Goal: Task Accomplishment & Management: Manage account settings

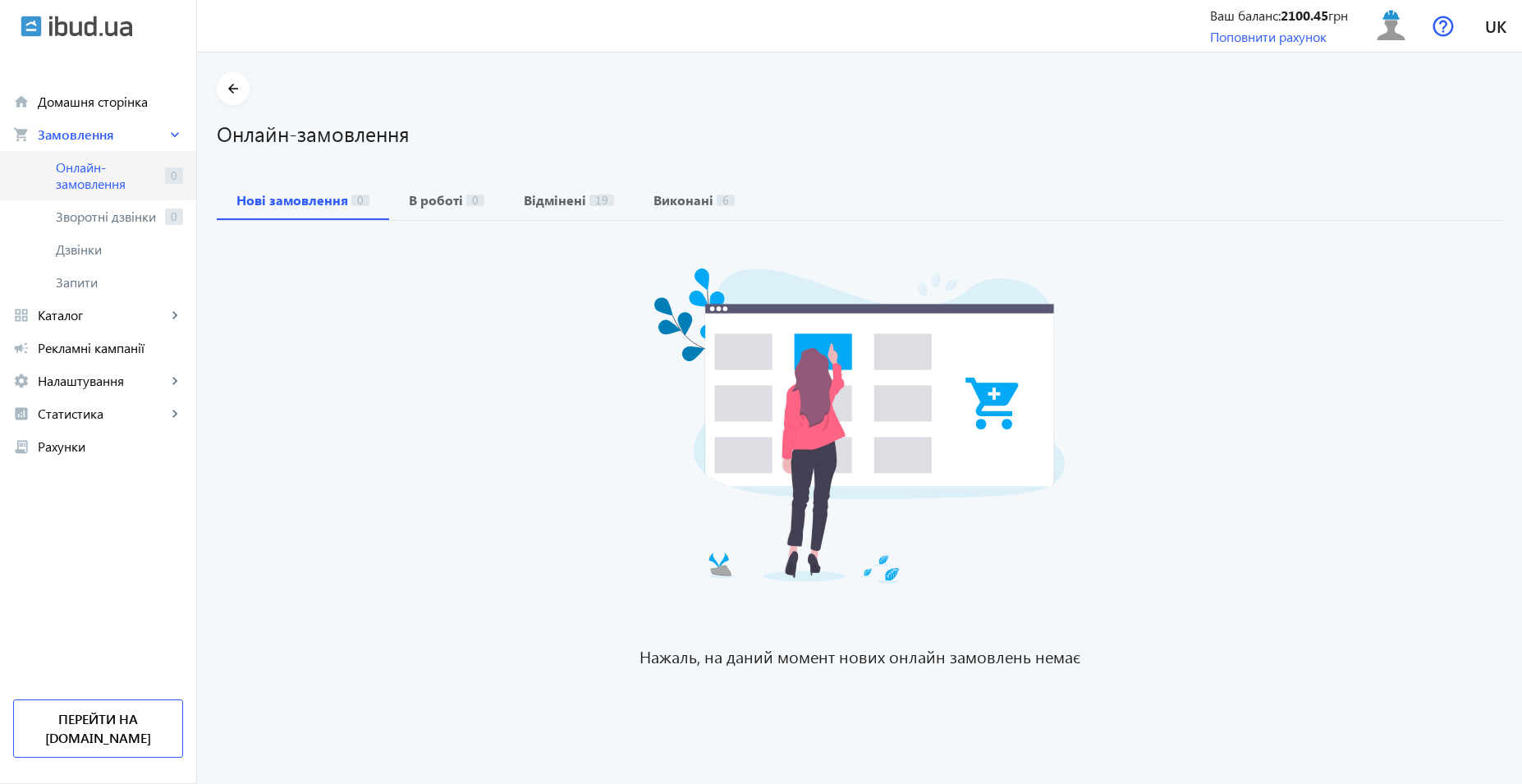
click at [113, 177] on span "Онлайн-замовлення" at bounding box center [107, 176] width 103 height 33
click at [111, 311] on span "Каталог" at bounding box center [102, 316] width 129 height 16
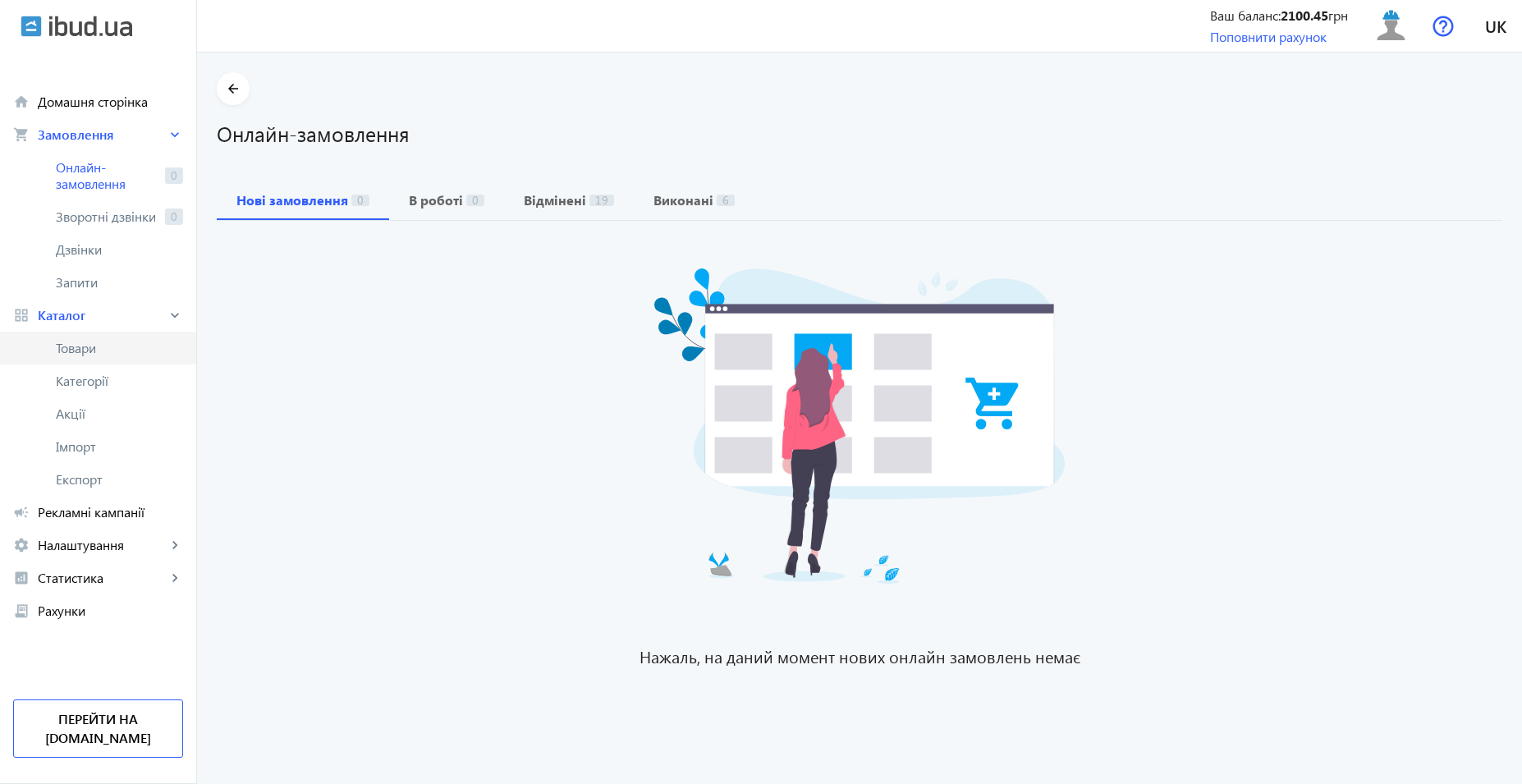
click at [111, 342] on span "Товари" at bounding box center [119, 348] width 127 height 16
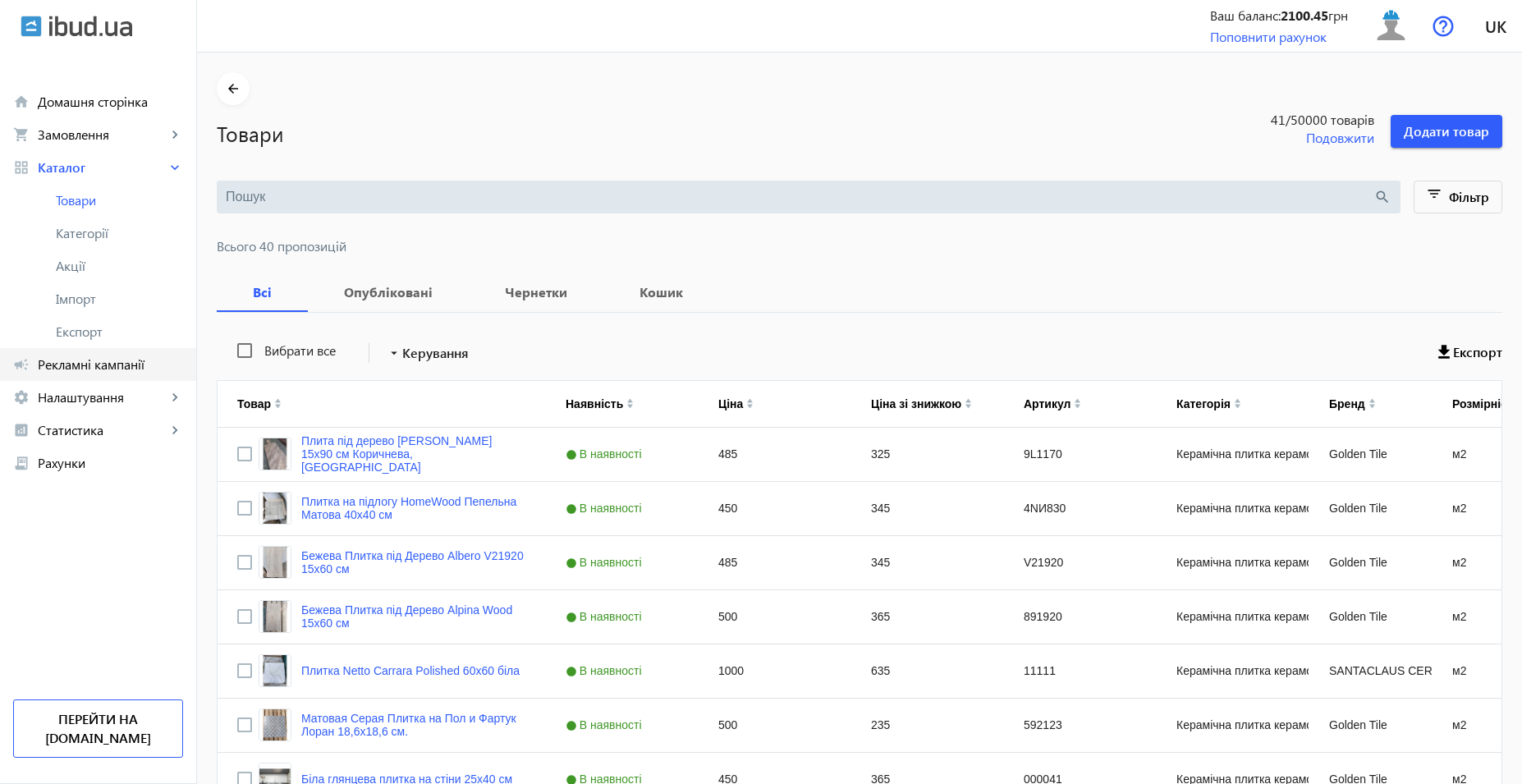
click at [121, 371] on span "Рекламні кампанії" at bounding box center [110, 365] width 145 height 16
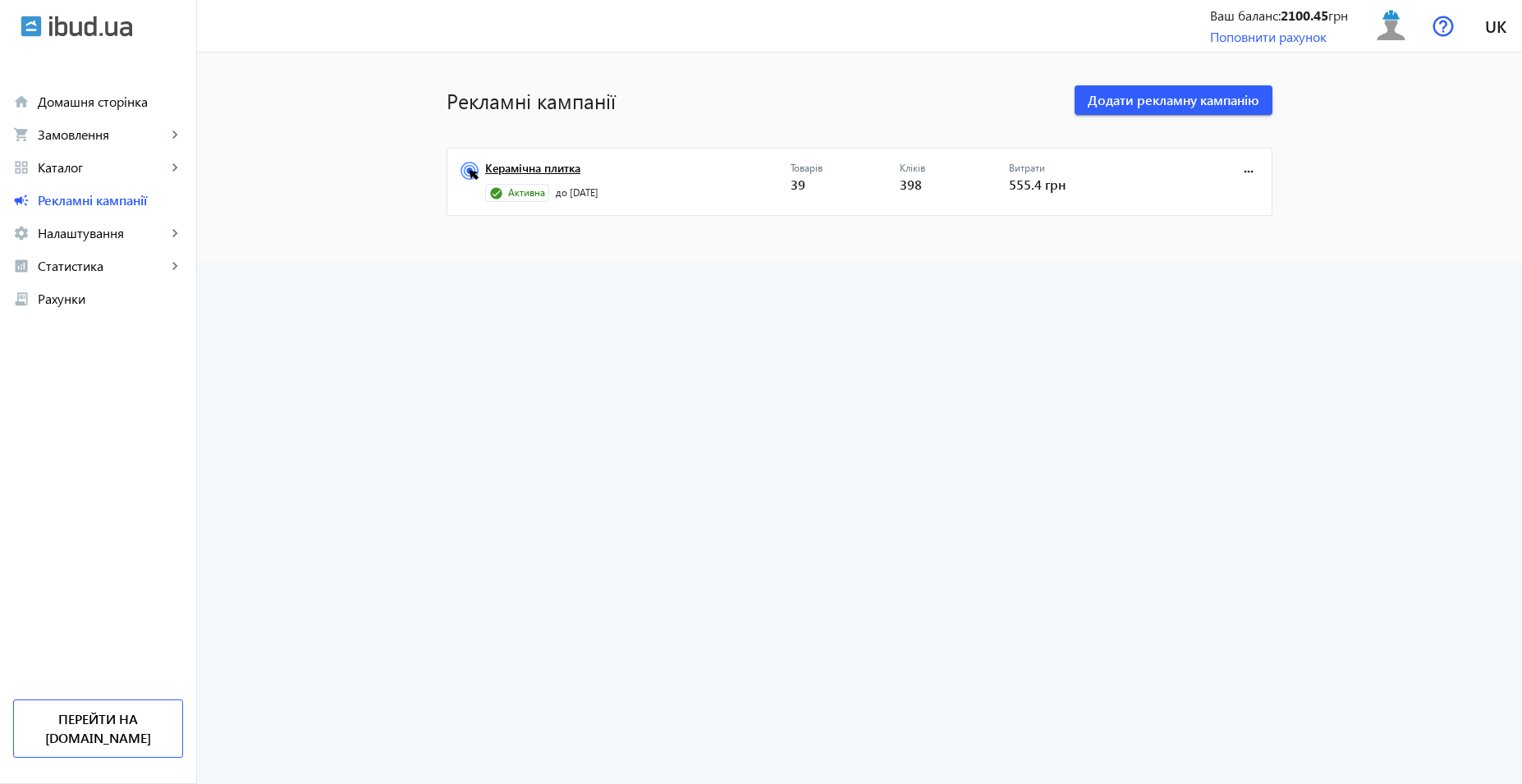
click at [492, 168] on link "Керамічна плитка" at bounding box center [638, 173] width 306 height 23
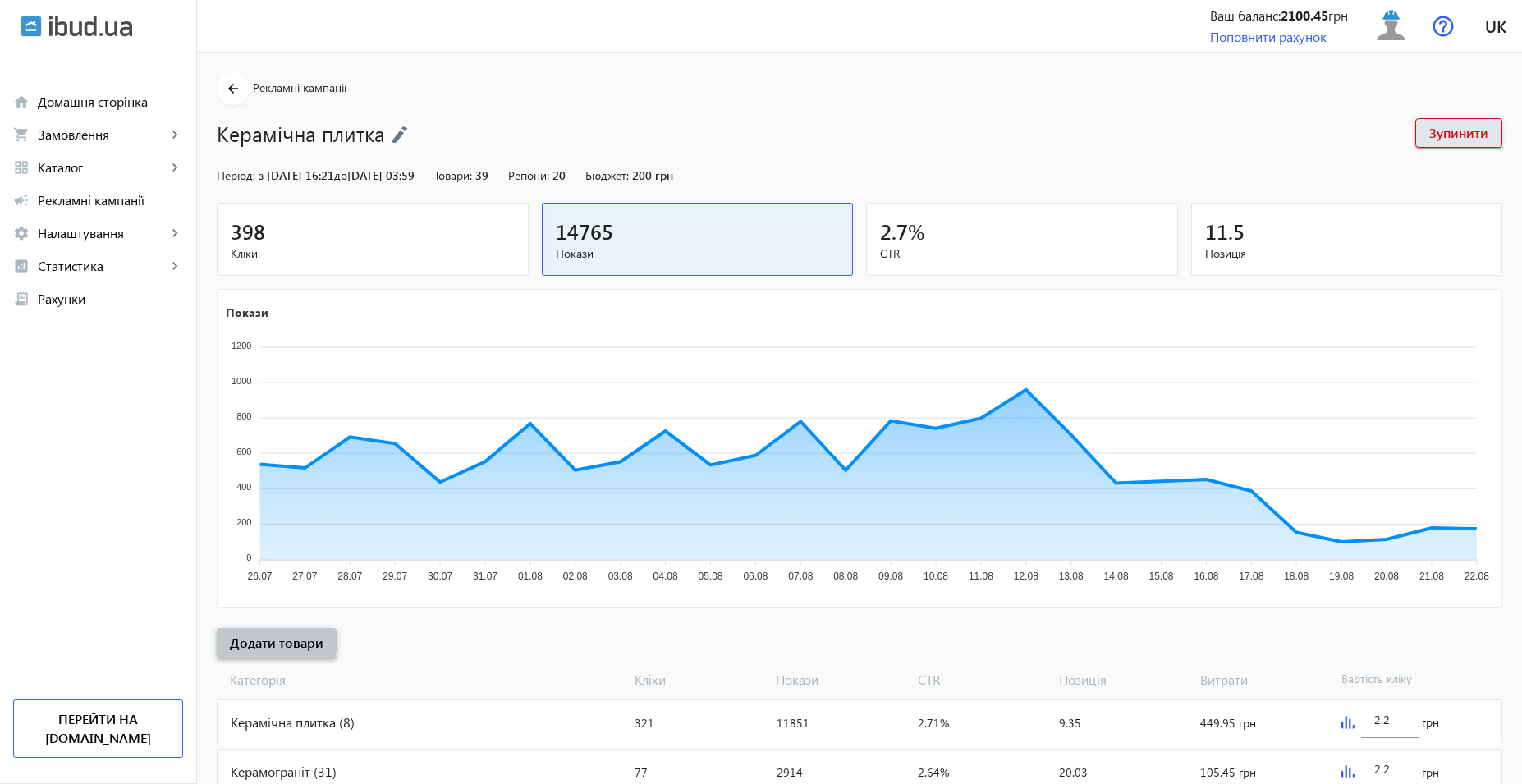
click at [255, 636] on span "Додати товари" at bounding box center [277, 643] width 94 height 18
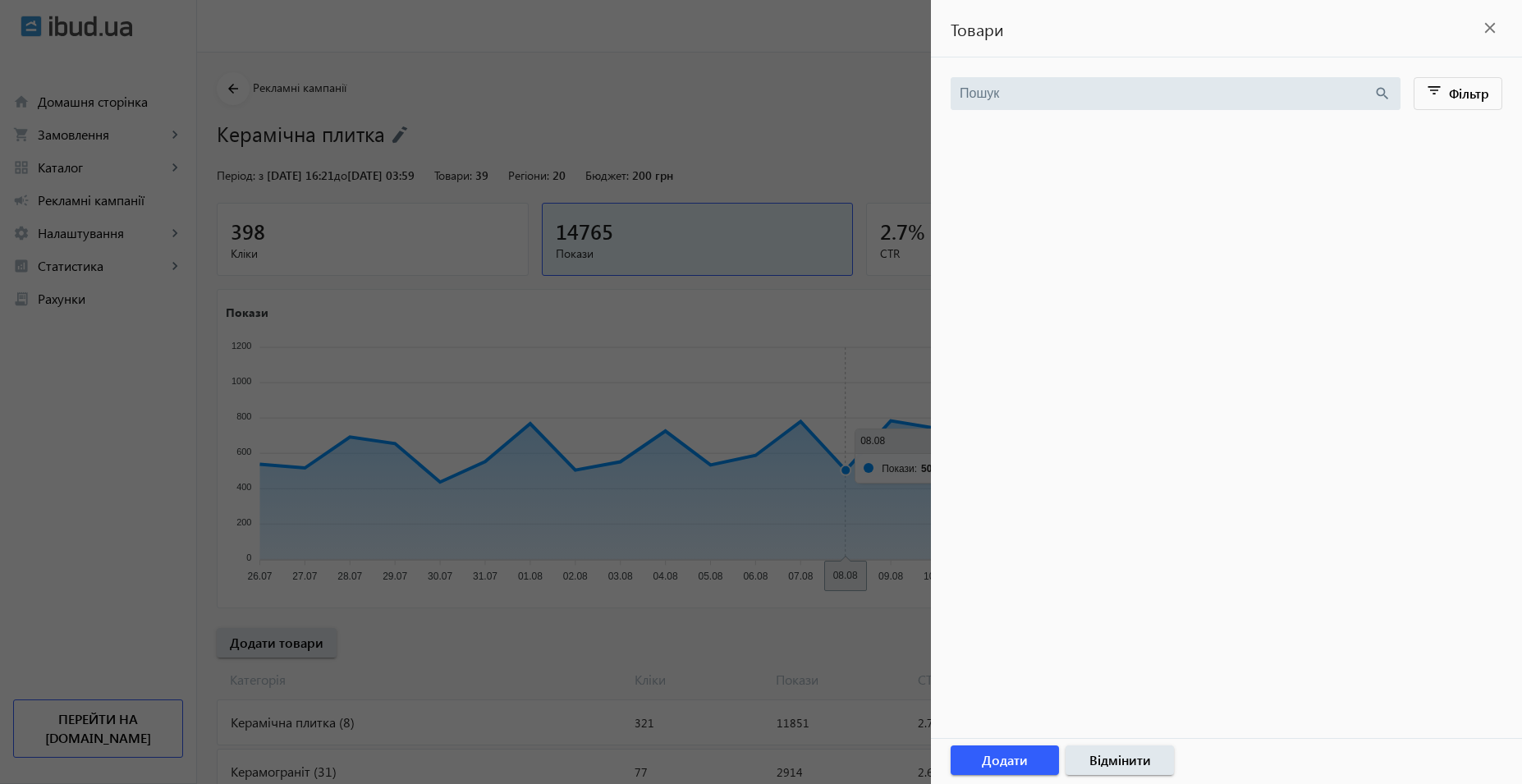
click at [562, 639] on div at bounding box center [761, 392] width 1522 height 784
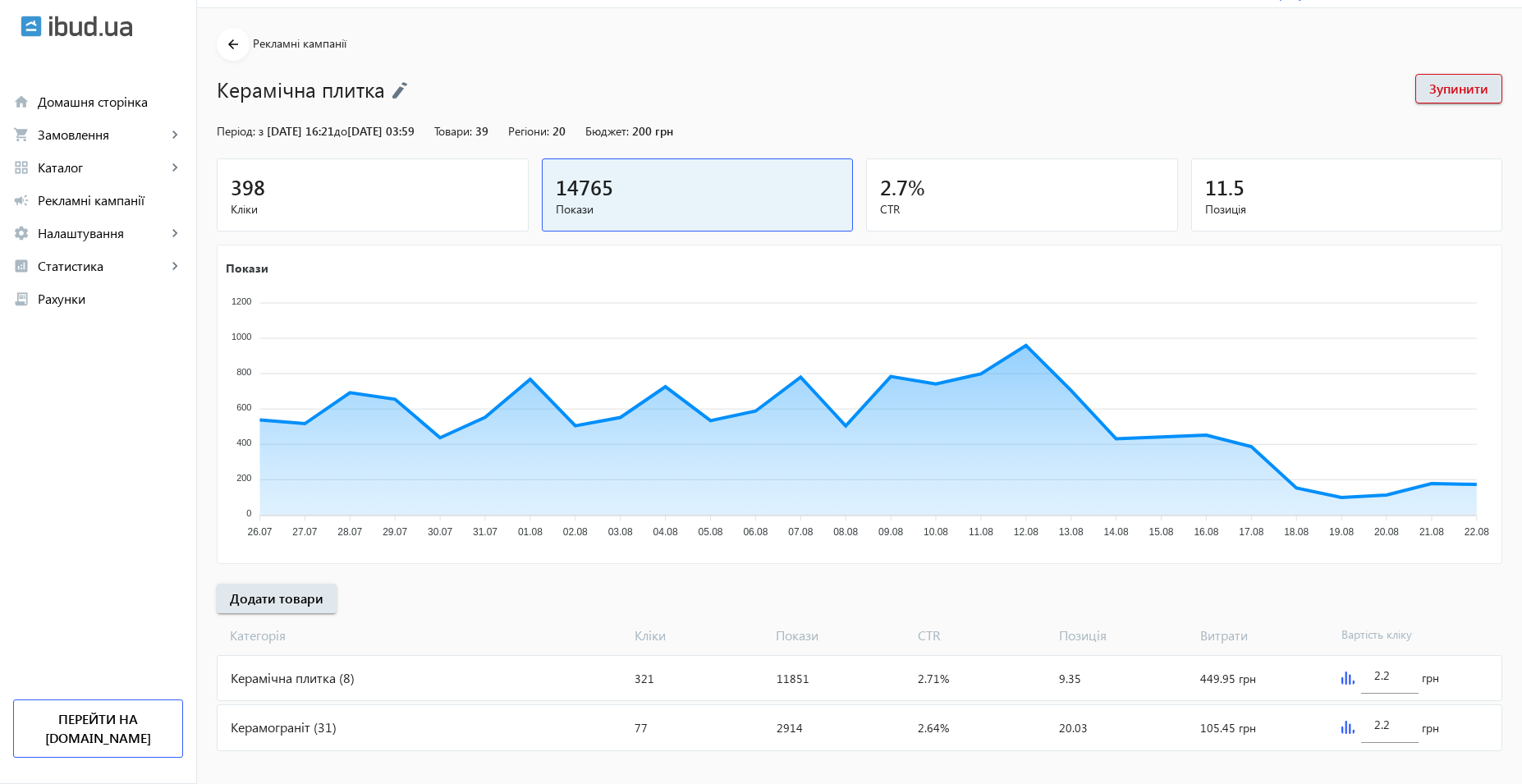
scroll to position [61, 0]
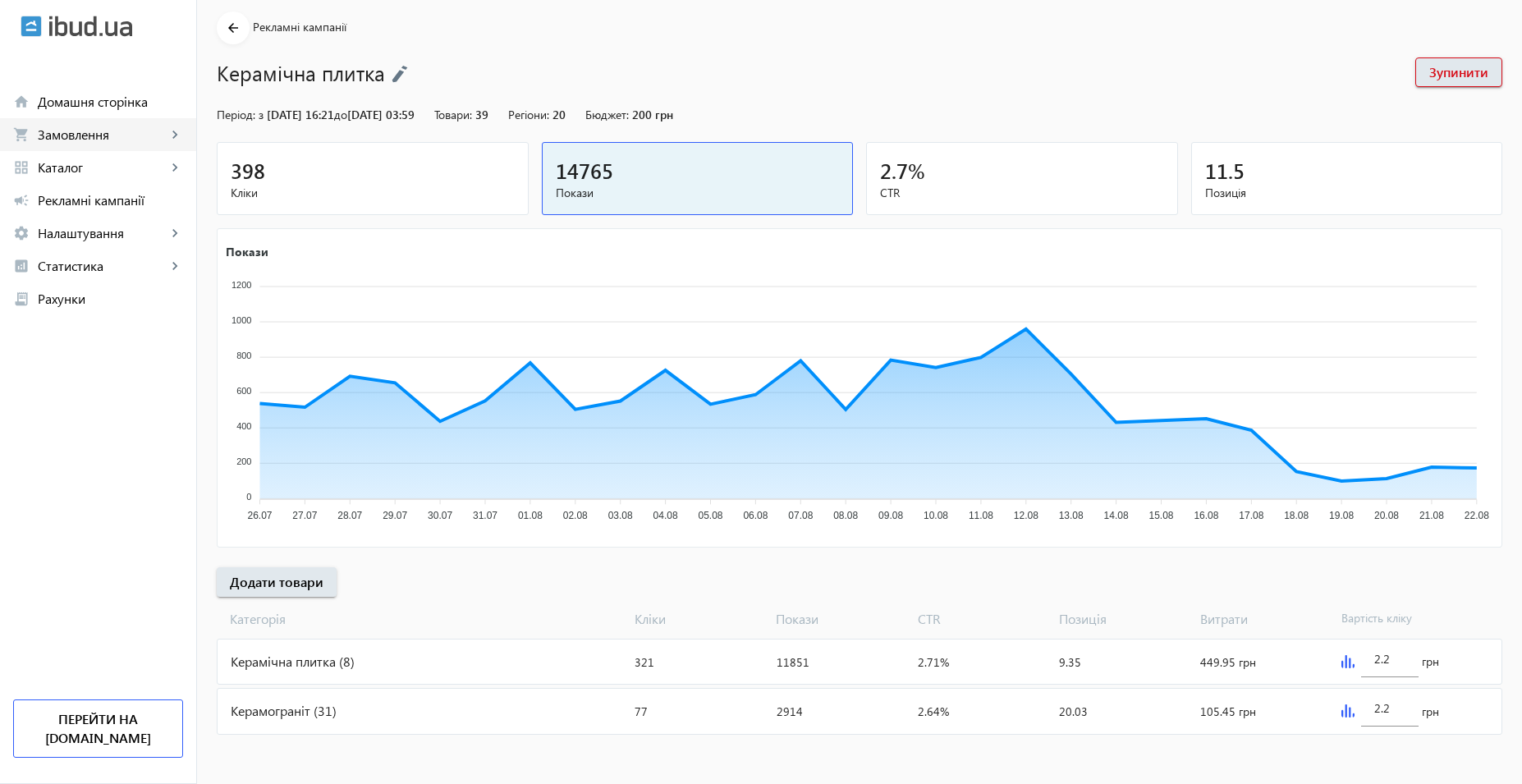
click at [143, 138] on span "Замовлення" at bounding box center [102, 135] width 129 height 16
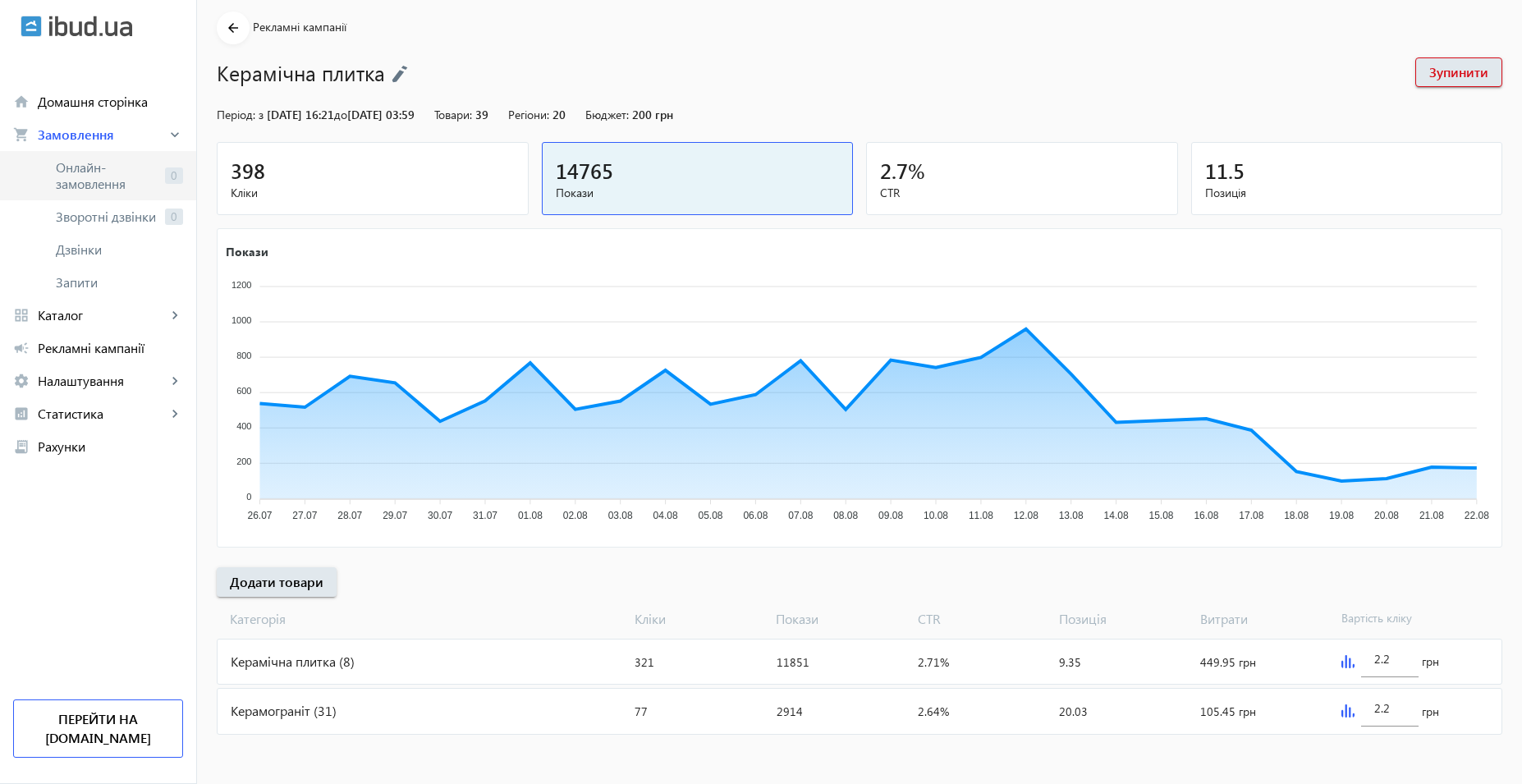
click at [130, 179] on span "Онлайн-замовлення" at bounding box center [107, 176] width 103 height 33
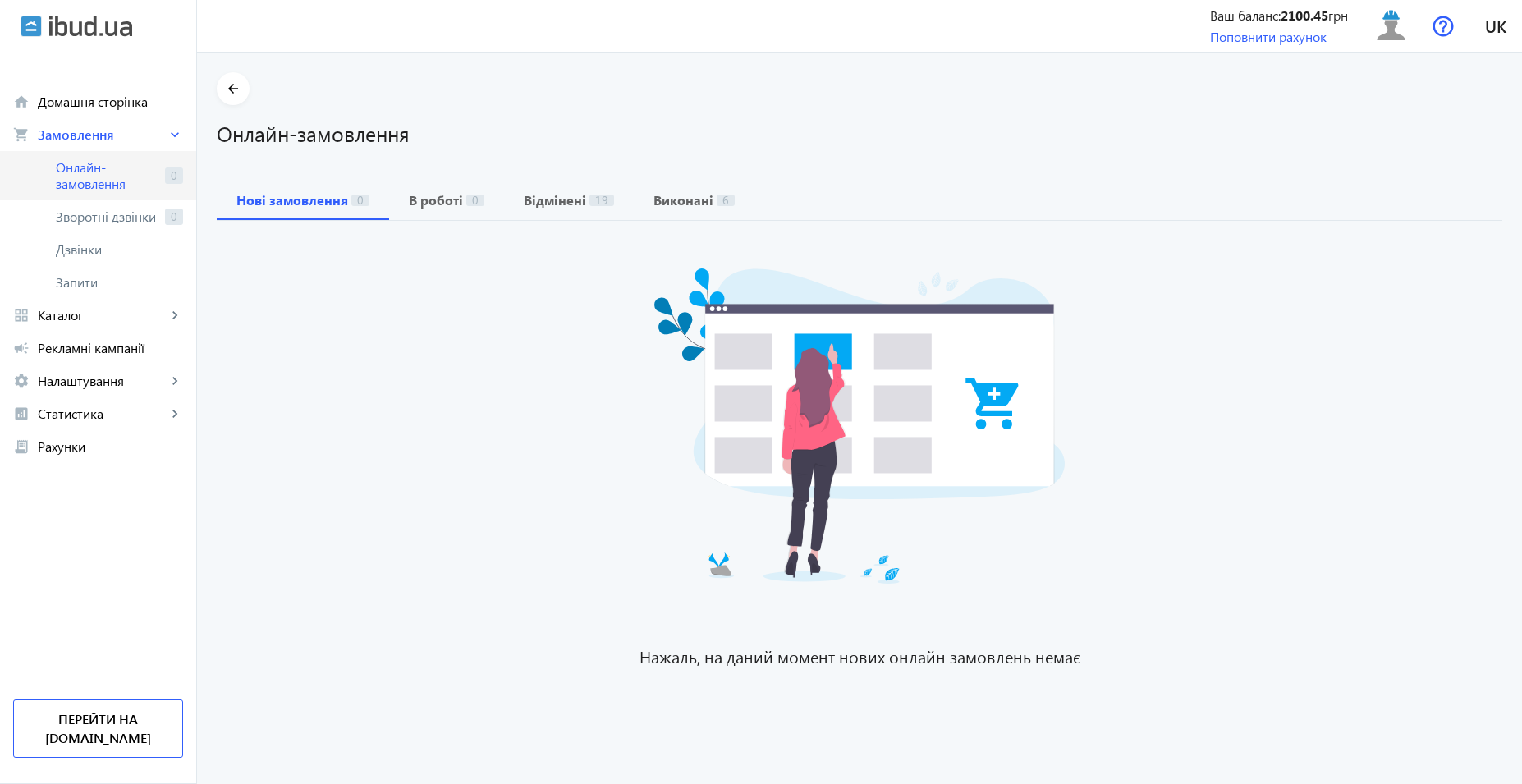
click at [117, 160] on span "Онлайн-замовлення" at bounding box center [107, 176] width 103 height 33
click at [115, 164] on span "Онлайн-замовлення" at bounding box center [107, 176] width 103 height 33
click at [111, 168] on span "Онлайн-замовлення" at bounding box center [107, 176] width 103 height 33
click at [79, 174] on span "Онлайн-замовлення" at bounding box center [107, 176] width 103 height 33
